Goal: Task Accomplishment & Management: Complete application form

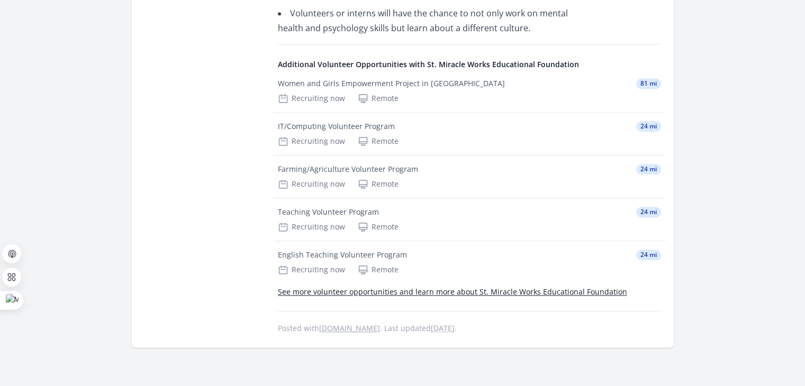
scroll to position [1210, 0]
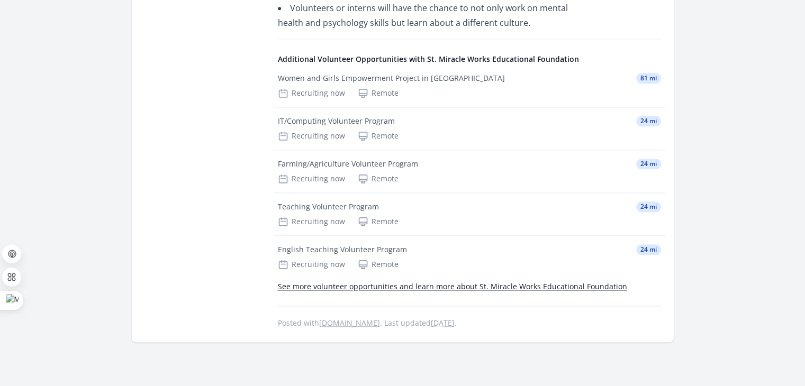
click at [343, 280] on p "See more volunteer opportunities and learn more about St. Miracle Works Educati…" at bounding box center [469, 286] width 383 height 13
click at [347, 282] on link "See more volunteer opportunities and learn more about St. Miracle Works Educati…" at bounding box center [452, 287] width 349 height 10
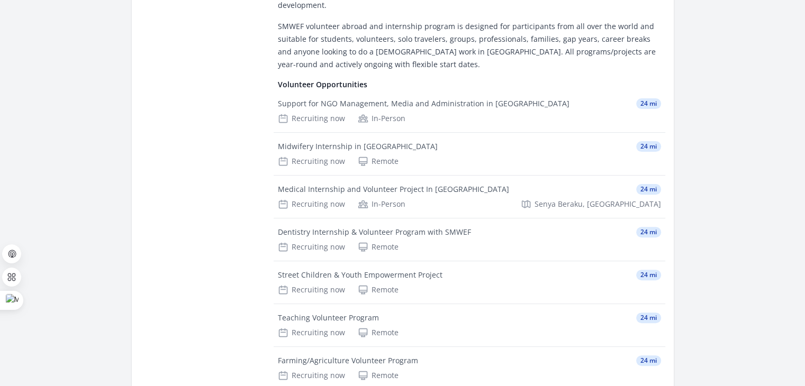
scroll to position [313, 0]
click at [381, 184] on div "Medical Internship and Volunteer Project In [GEOGRAPHIC_DATA]" at bounding box center [393, 189] width 231 height 11
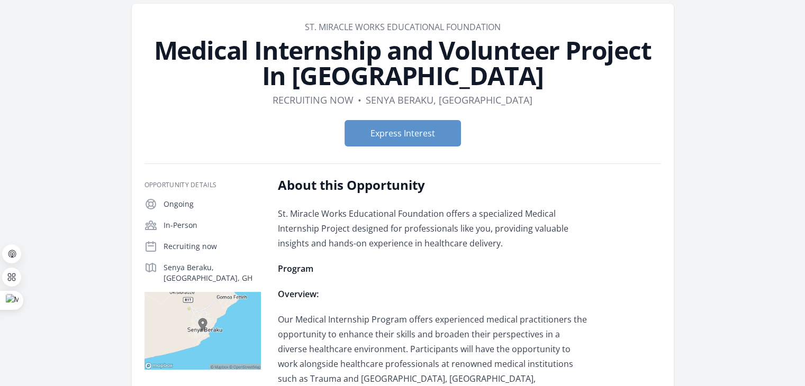
scroll to position [42, 0]
click at [392, 140] on button "Express Interest" at bounding box center [402, 134] width 116 height 26
